Goal: Find specific page/section: Find specific page/section

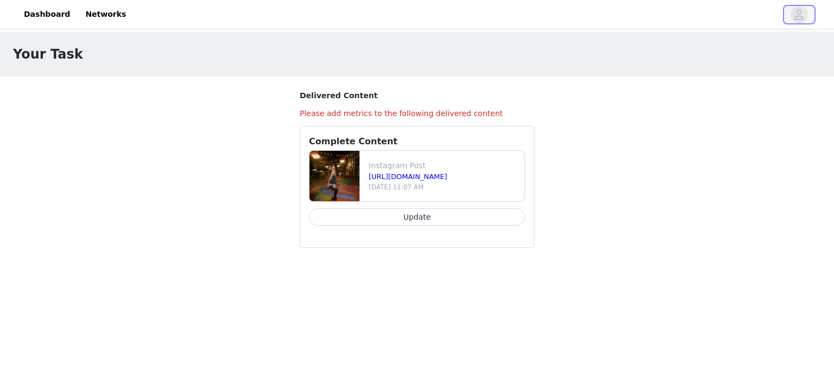
click at [801, 14] on icon "avatar" at bounding box center [799, 14] width 10 height 17
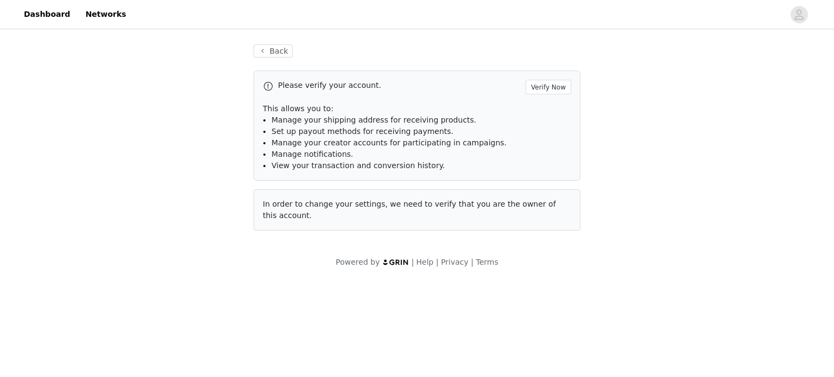
click at [279, 60] on div "Back Please verify your account. Verify Now This allows you to: Manage your shi…" at bounding box center [417, 137] width 353 height 212
click at [40, 11] on link "Dashboard" at bounding box center [46, 14] width 59 height 24
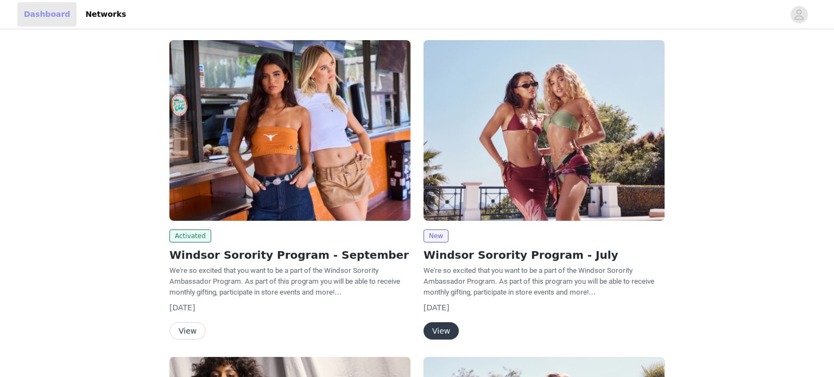
scroll to position [63, 0]
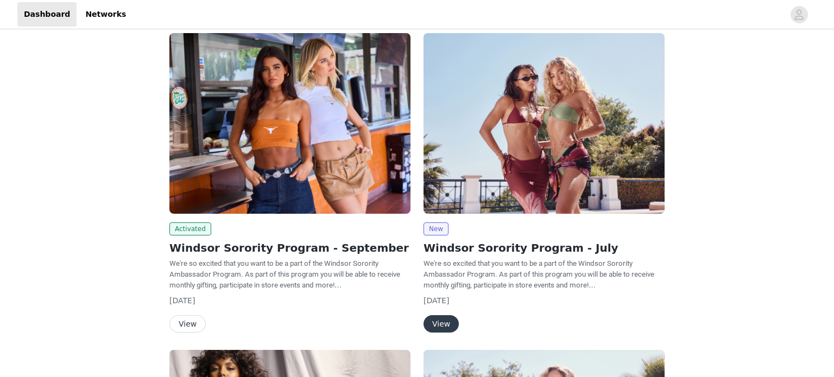
click at [186, 326] on button "View" at bounding box center [187, 323] width 36 height 17
